Goal: Information Seeking & Learning: Learn about a topic

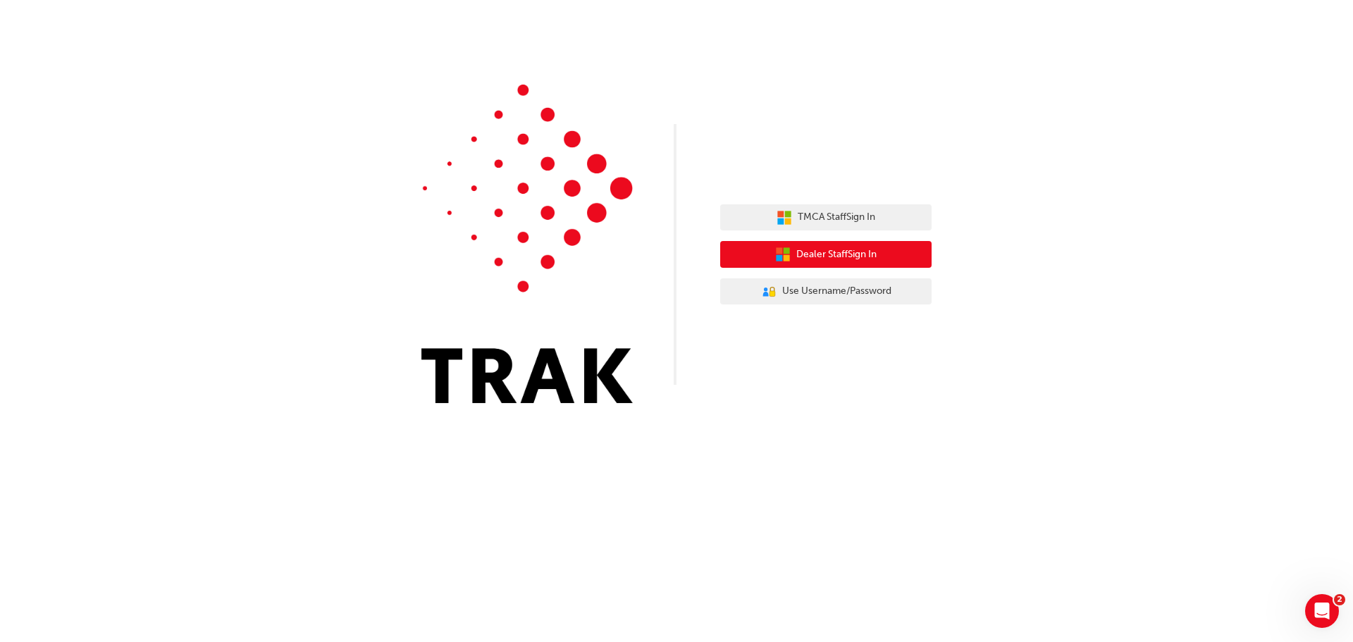
click at [793, 255] on button "Dealer Staff Sign In" at bounding box center [825, 254] width 211 height 27
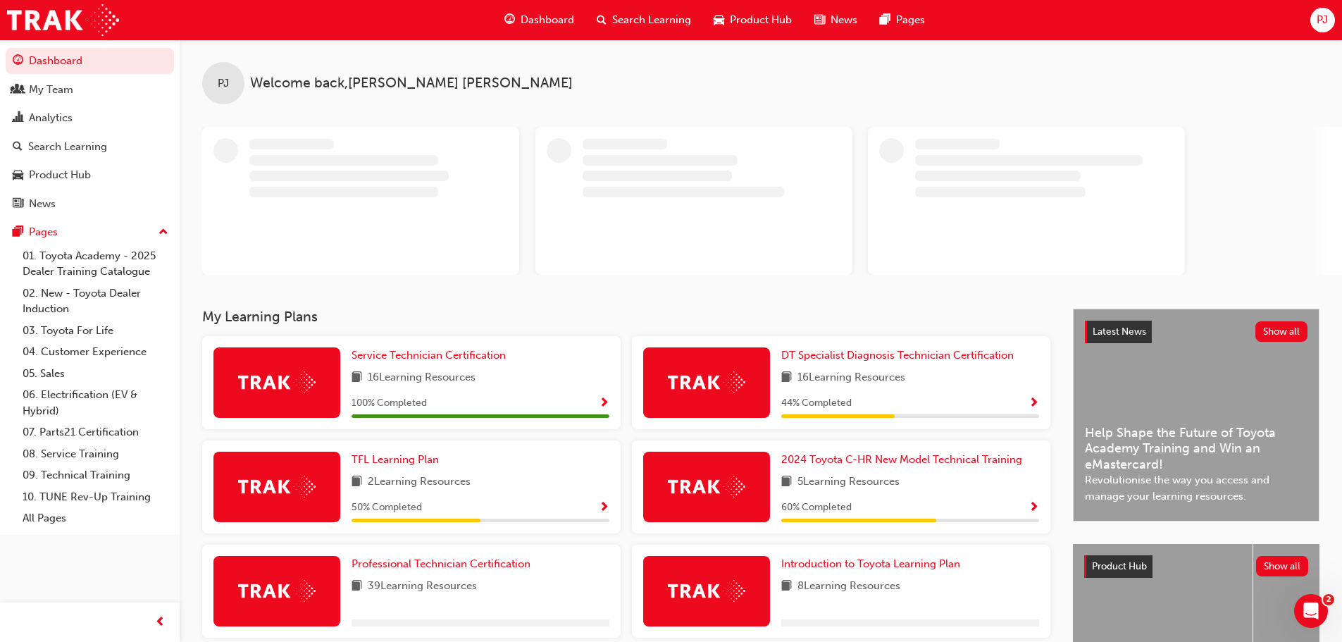
click at [642, 17] on span "Search Learning" at bounding box center [651, 20] width 79 height 16
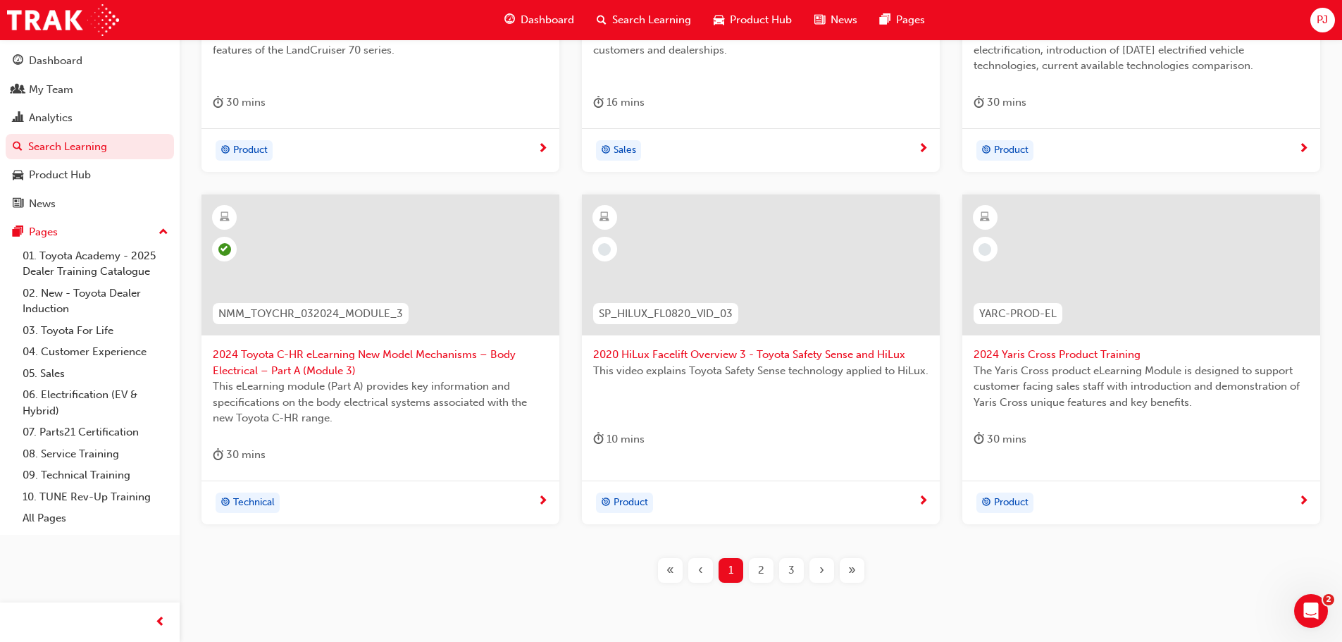
scroll to position [493, 0]
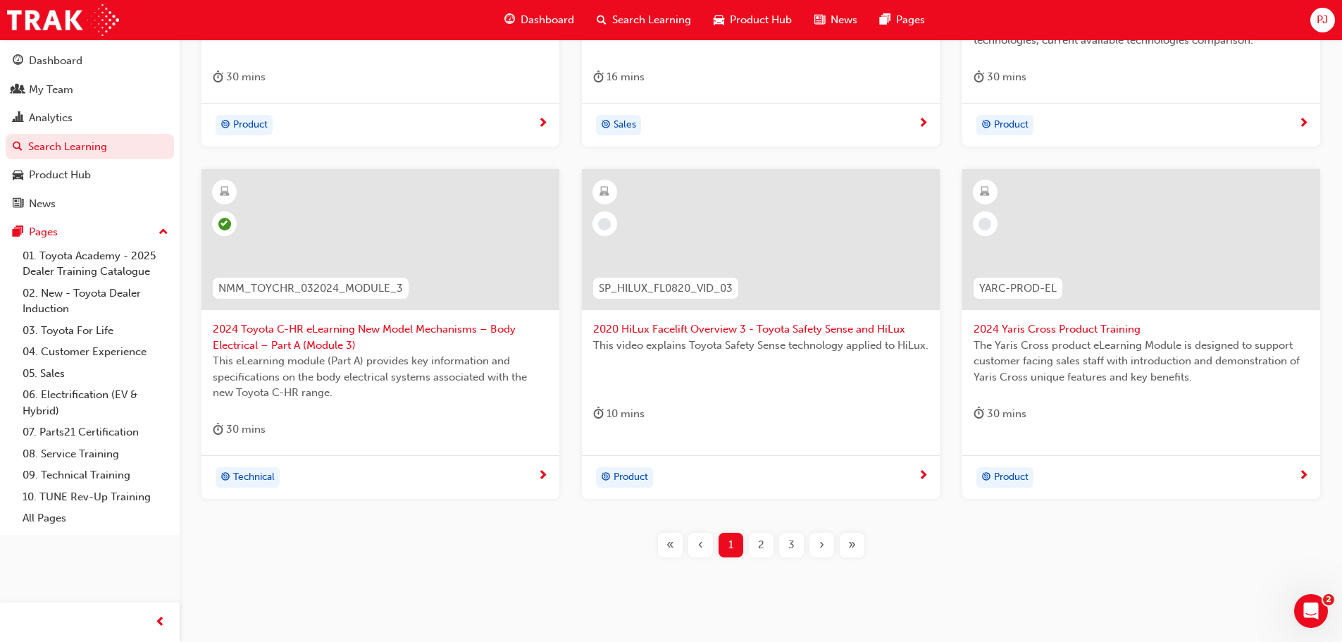
click at [760, 545] on span "2" at bounding box center [761, 545] width 6 height 16
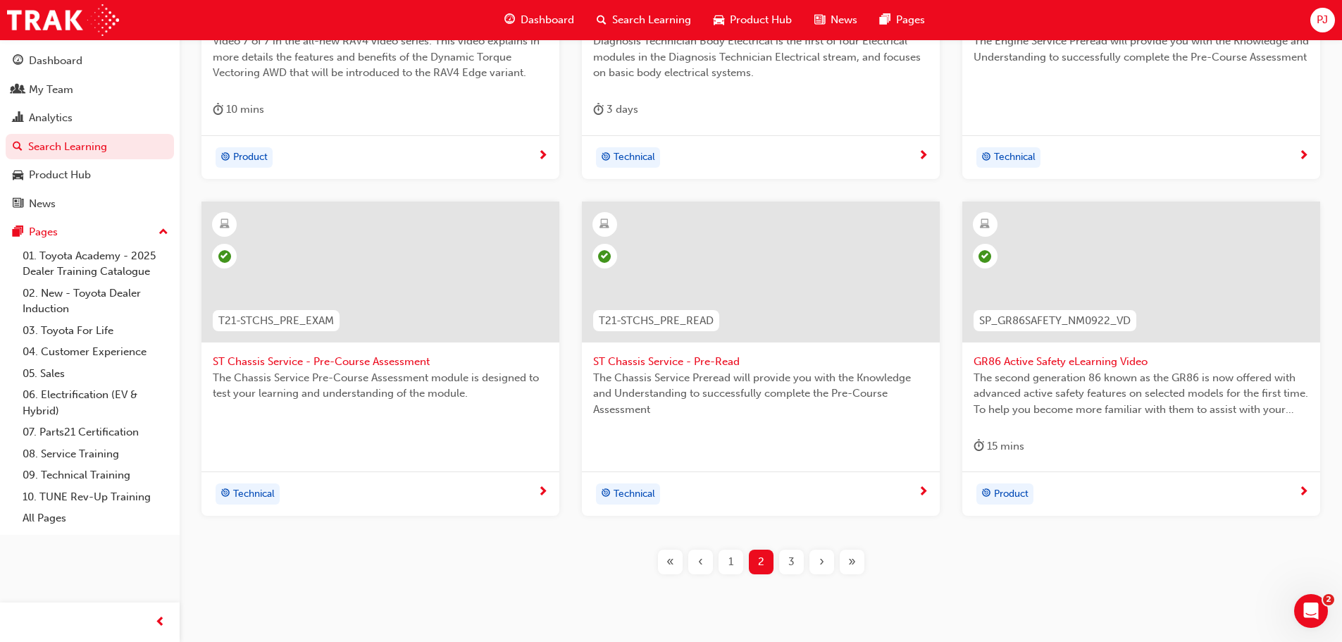
scroll to position [493, 0]
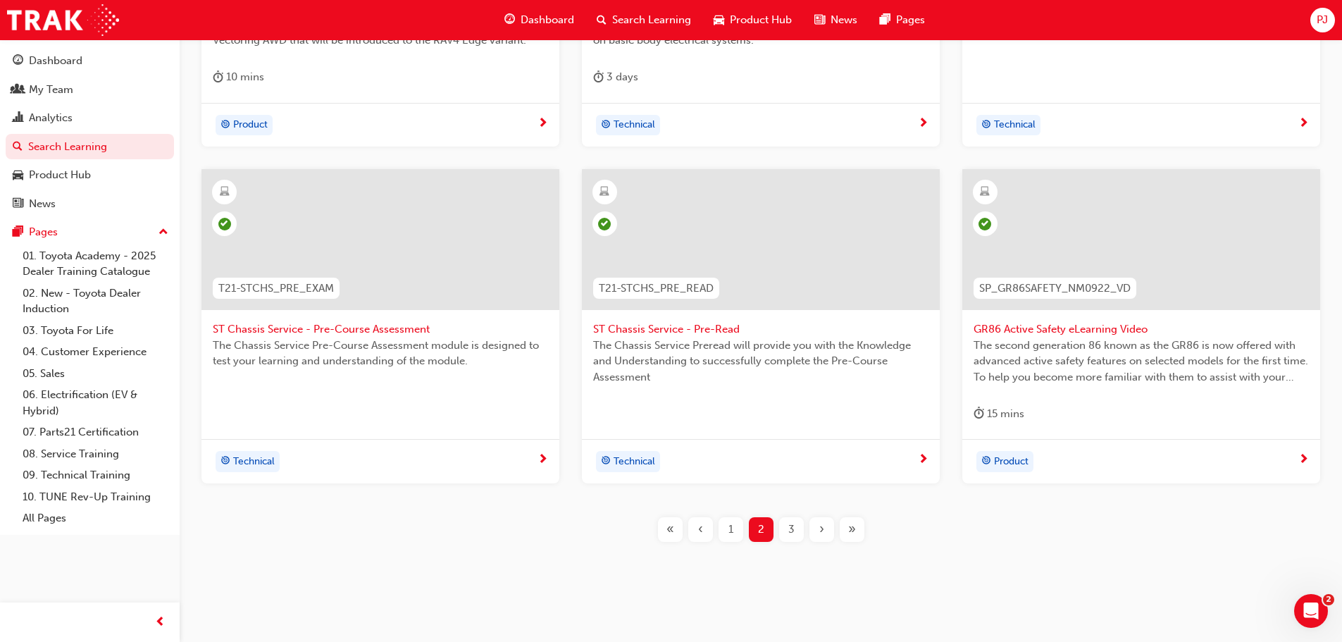
click at [793, 528] on span "3" at bounding box center [791, 529] width 6 height 16
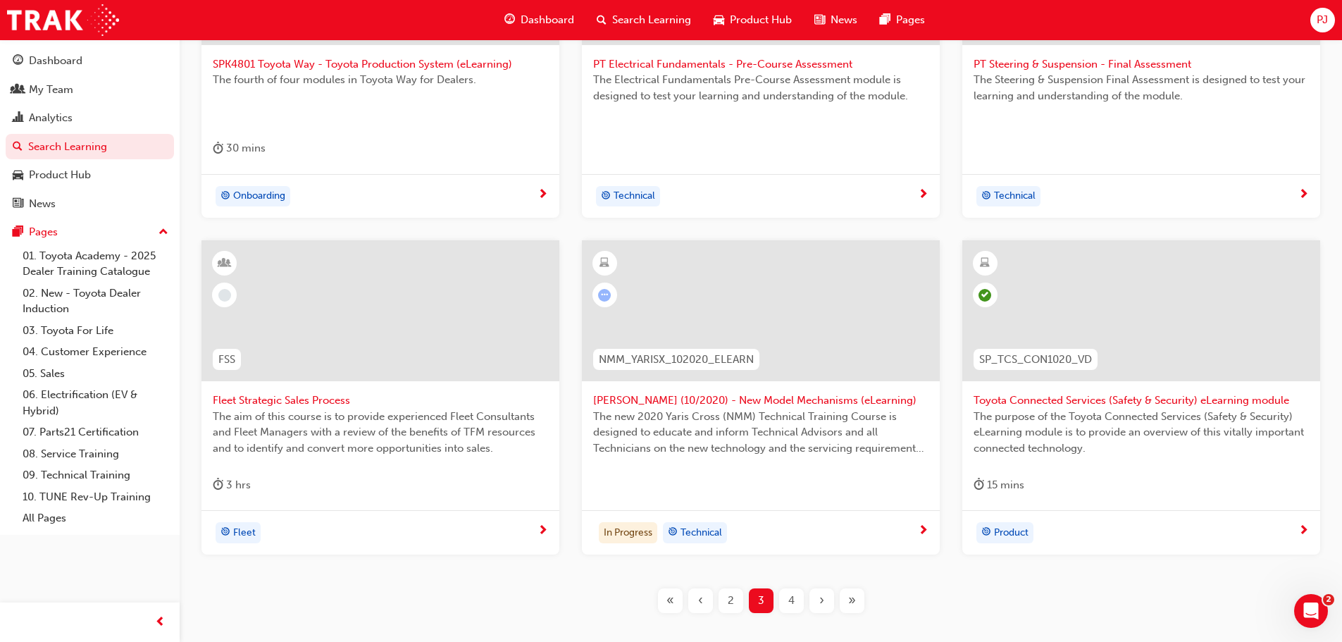
scroll to position [423, 0]
click at [790, 599] on span "4" at bounding box center [791, 600] width 6 height 16
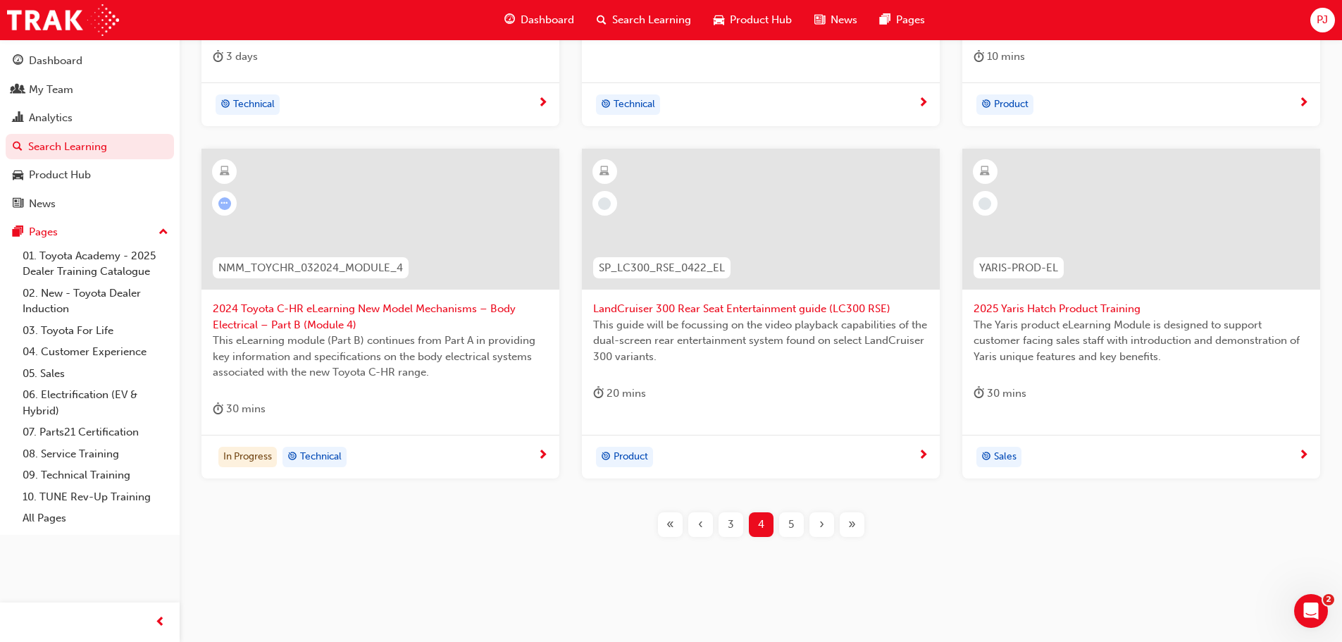
scroll to position [523, 0]
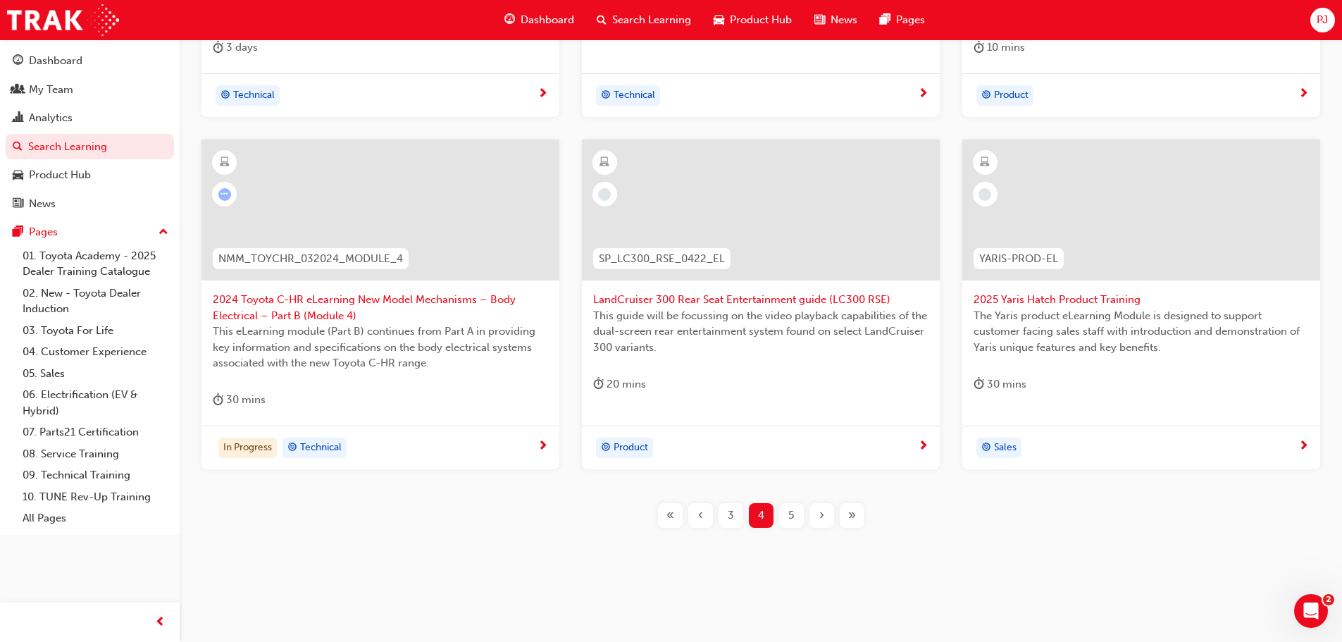
click at [788, 516] on span "5" at bounding box center [791, 515] width 6 height 16
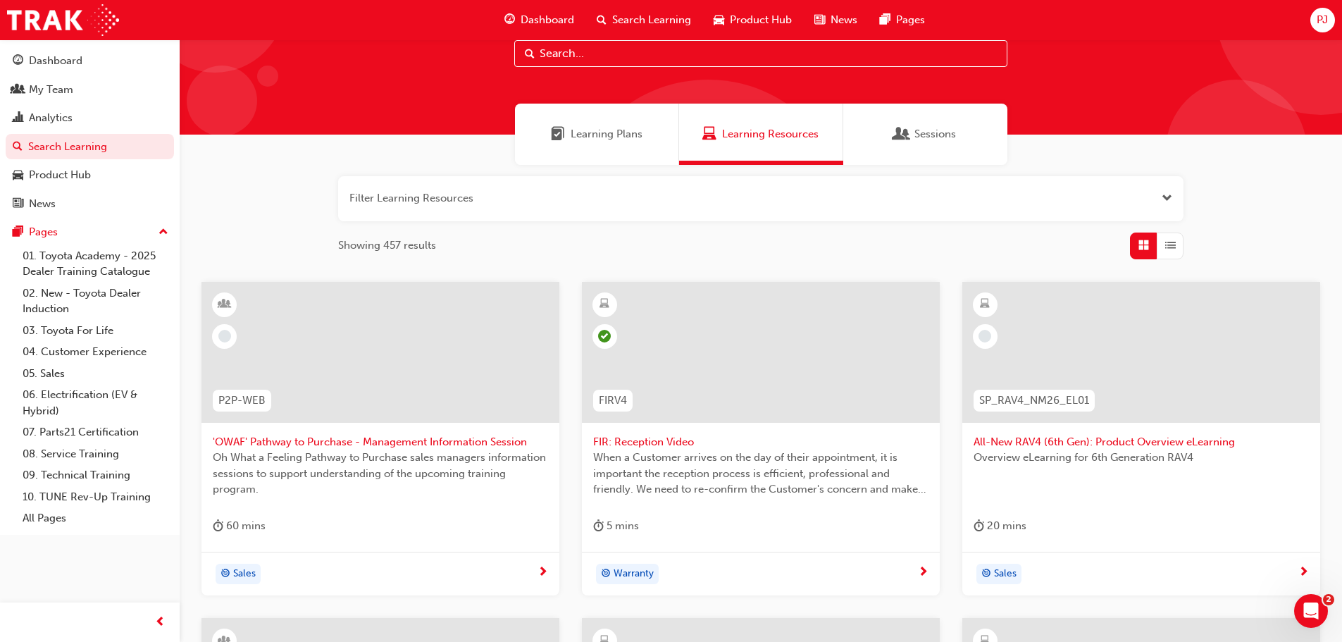
scroll to position [30, 0]
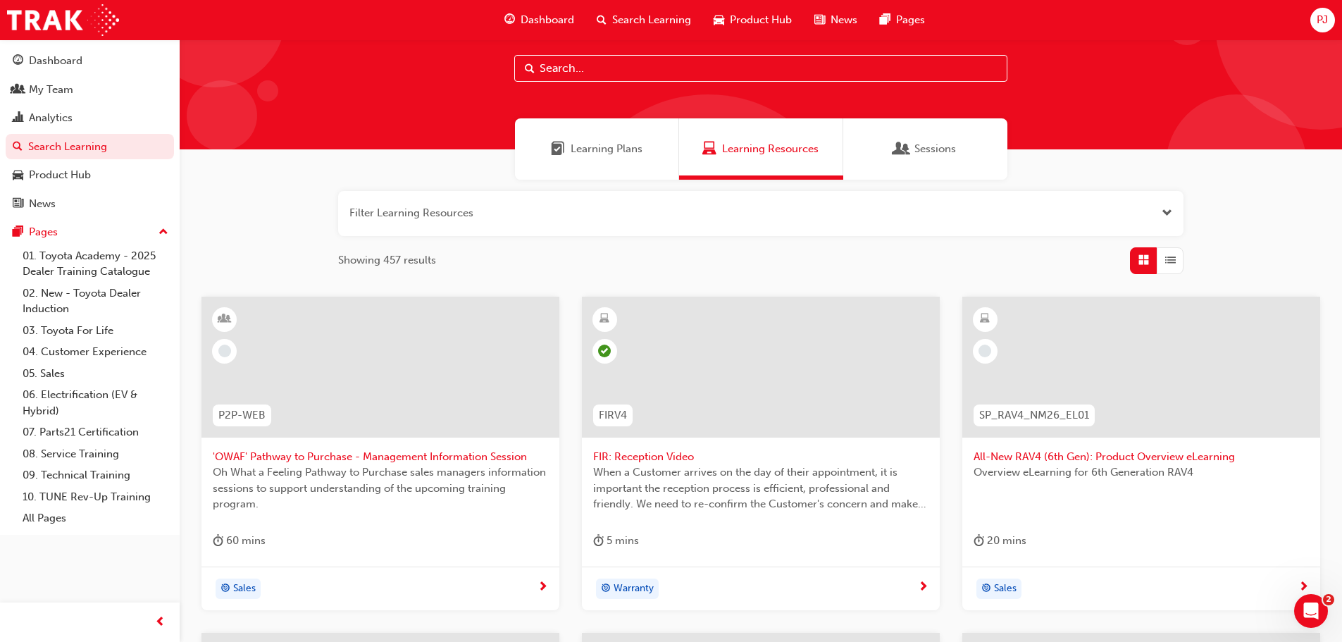
click at [1102, 373] on div at bounding box center [1141, 367] width 358 height 141
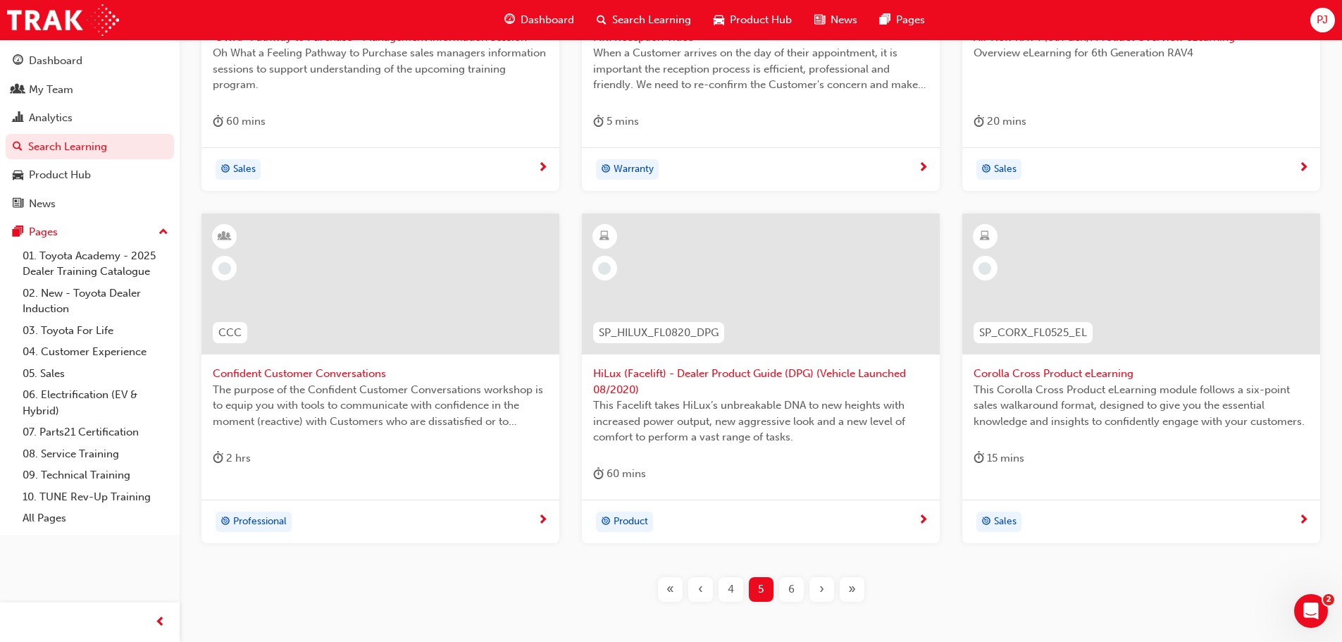
scroll to position [452, 0]
click at [1129, 298] on div at bounding box center [1141, 280] width 358 height 141
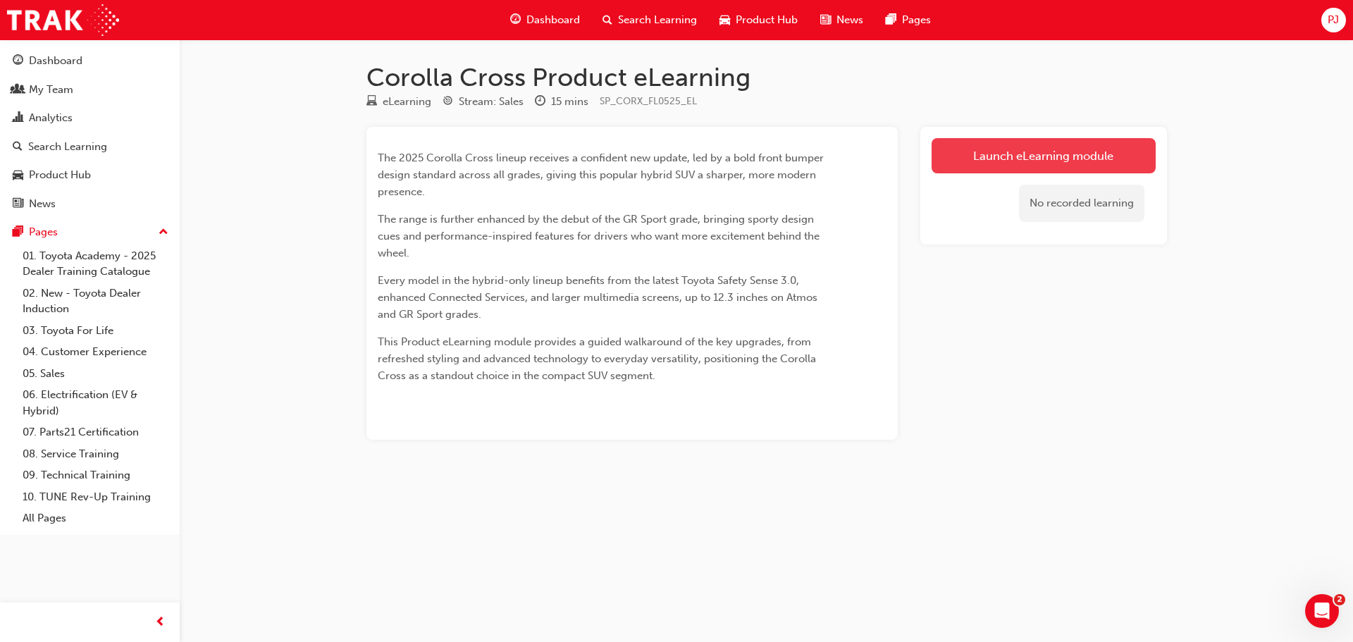
click at [1024, 161] on link "Launch eLearning module" at bounding box center [1043, 155] width 224 height 35
